Goal: Navigation & Orientation: Find specific page/section

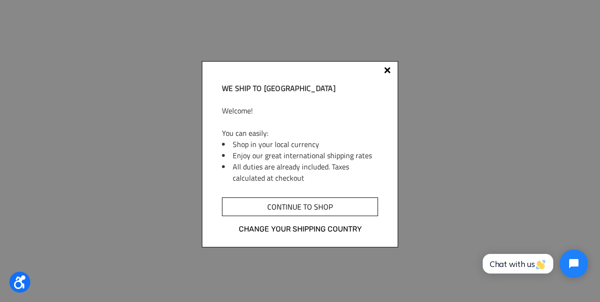
click at [303, 208] on input "Continue to shop" at bounding box center [300, 207] width 156 height 19
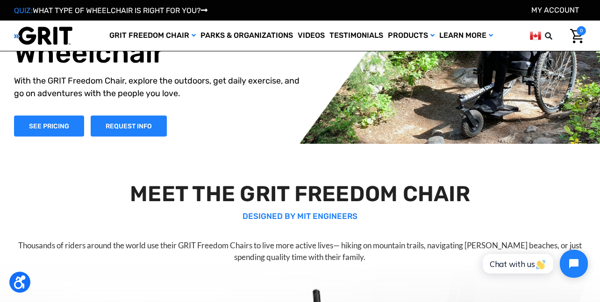
scroll to position [56, 0]
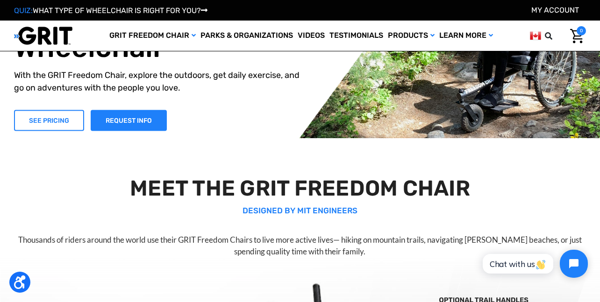
click at [53, 124] on link "SEE PRICING" at bounding box center [49, 120] width 70 height 21
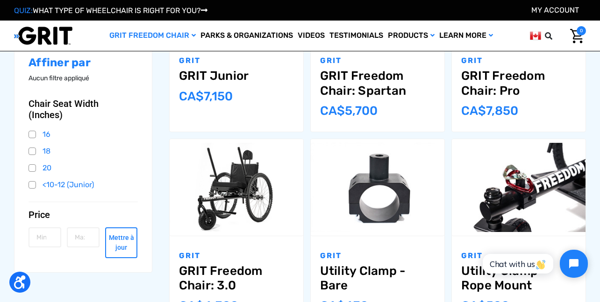
scroll to position [239, 0]
